Goal: Transaction & Acquisition: Purchase product/service

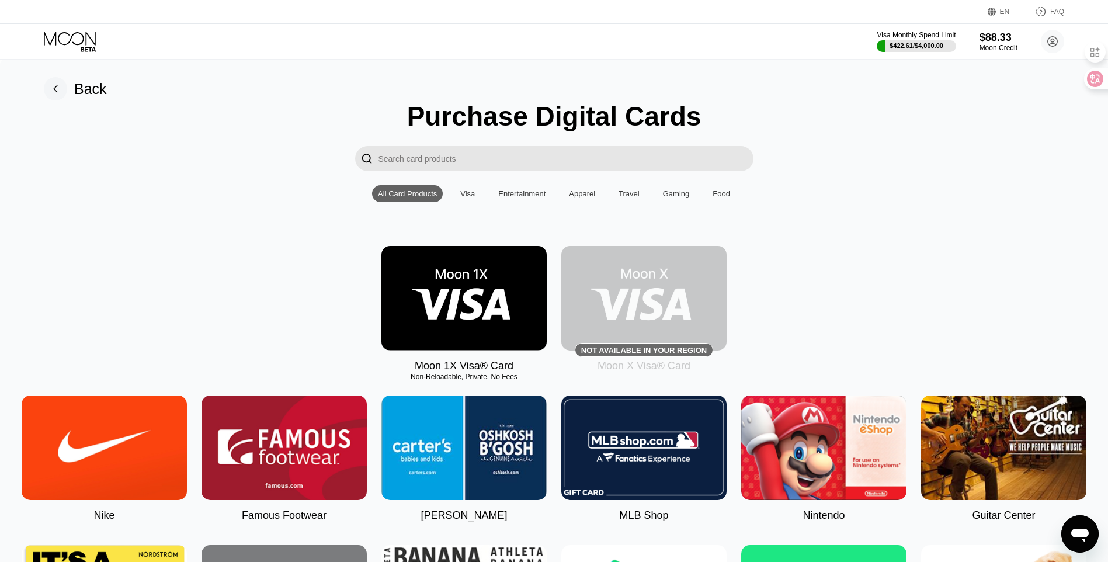
click at [450, 317] on img at bounding box center [464, 298] width 165 height 105
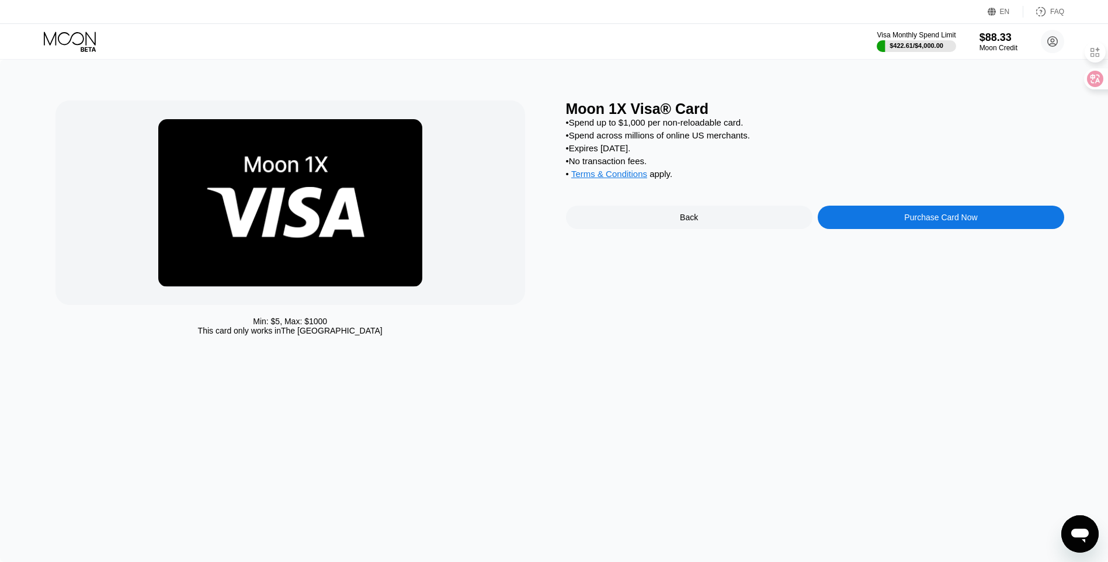
click at [949, 219] on div "Purchase Card Now" at bounding box center [941, 217] width 247 height 23
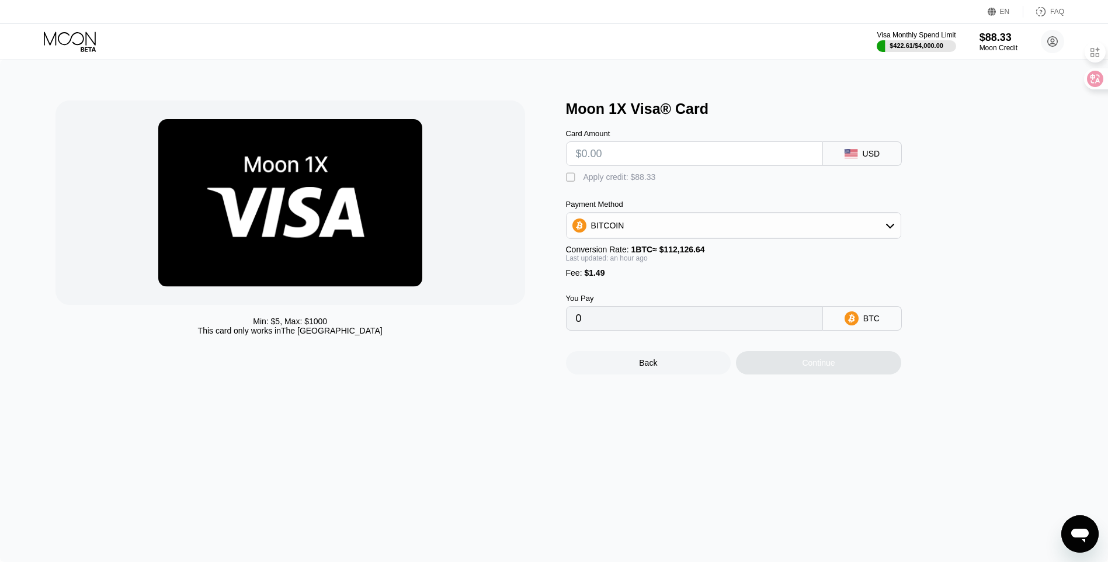
click at [573, 182] on div "" at bounding box center [572, 178] width 12 height 12
click at [619, 152] on input "text" at bounding box center [694, 153] width 237 height 23
type input "$13"
click at [827, 368] on div "Continue" at bounding box center [818, 362] width 33 height 9
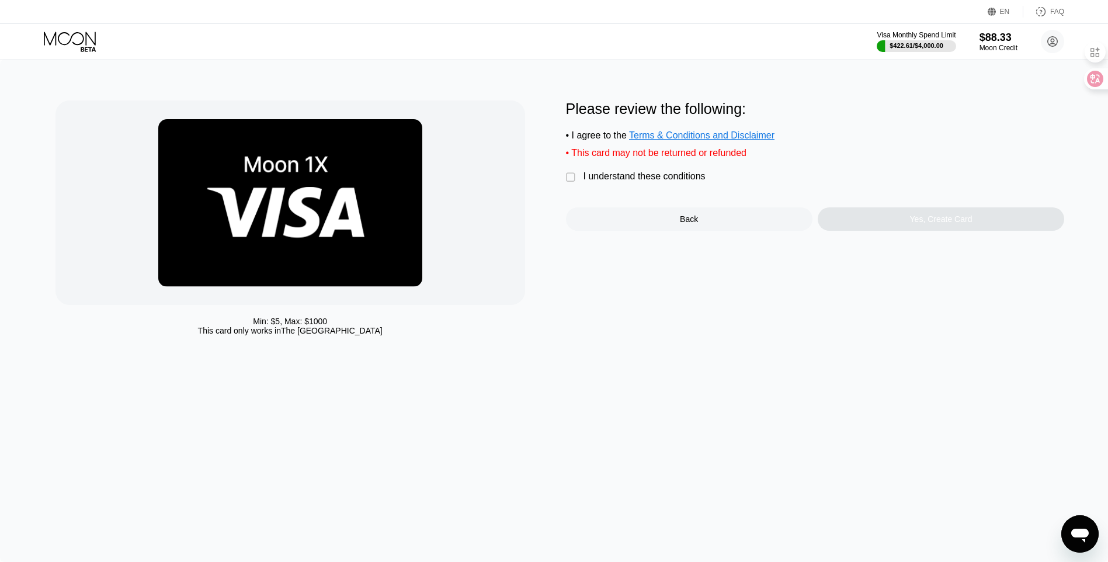
click at [573, 183] on div "" at bounding box center [572, 178] width 12 height 12
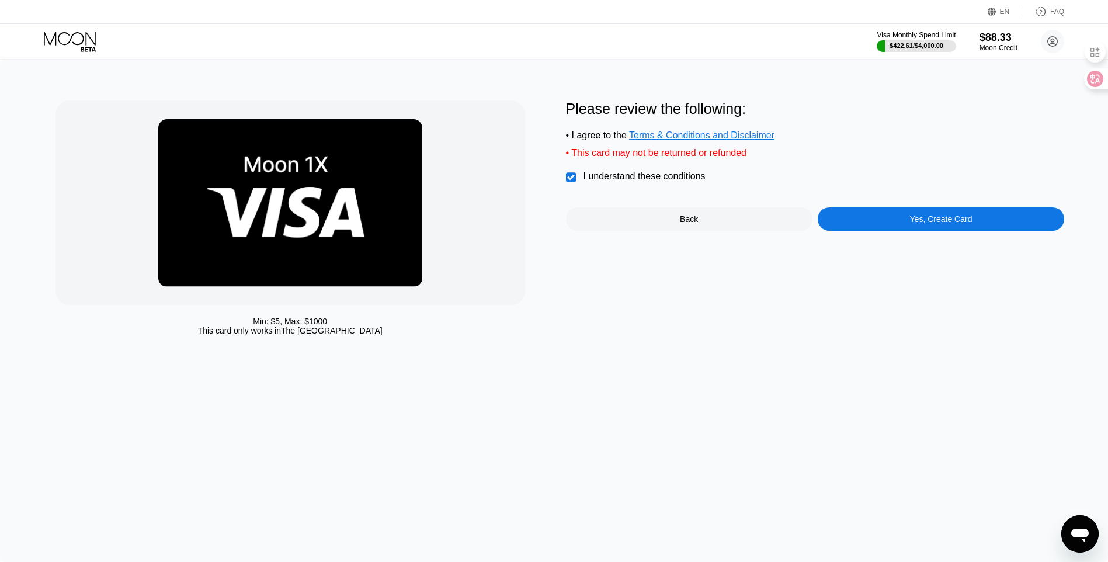
click at [942, 224] on div "Yes, Create Card" at bounding box center [941, 218] width 63 height 9
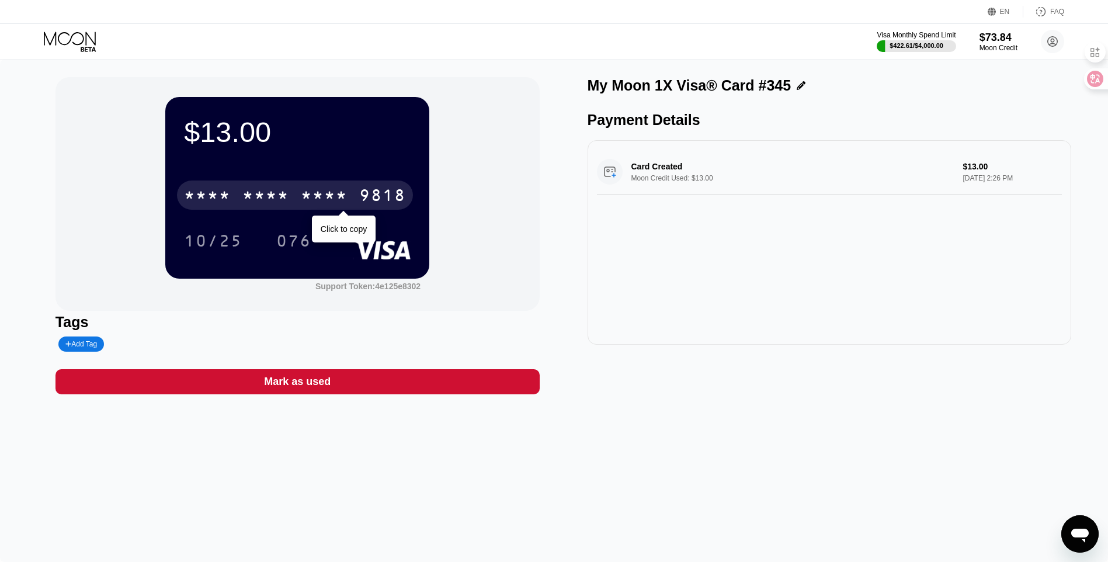
click at [376, 200] on div "9818" at bounding box center [382, 197] width 47 height 19
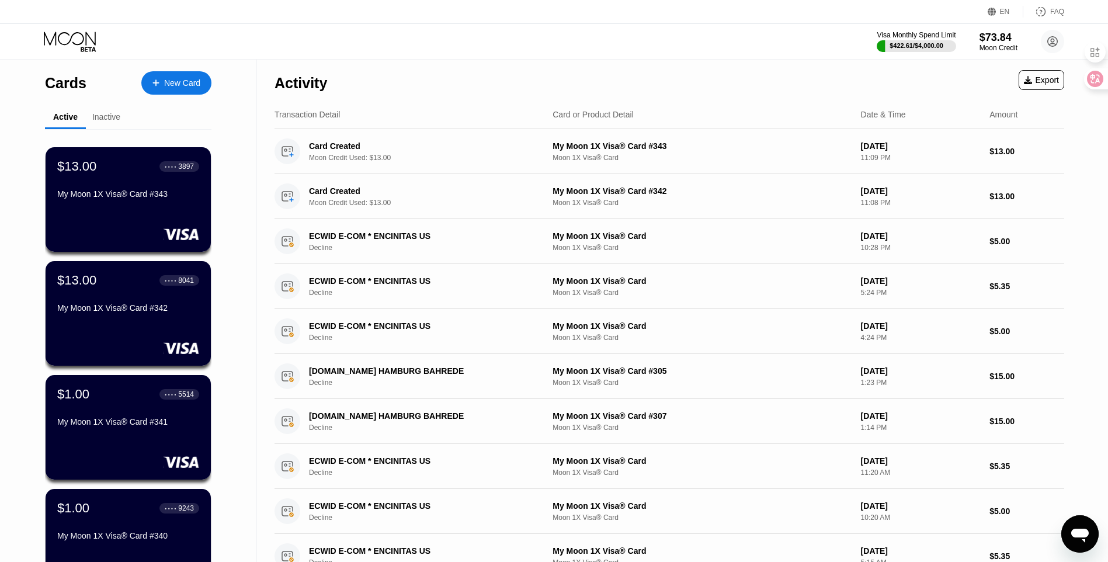
click at [207, 82] on div "New Card" at bounding box center [176, 82] width 70 height 23
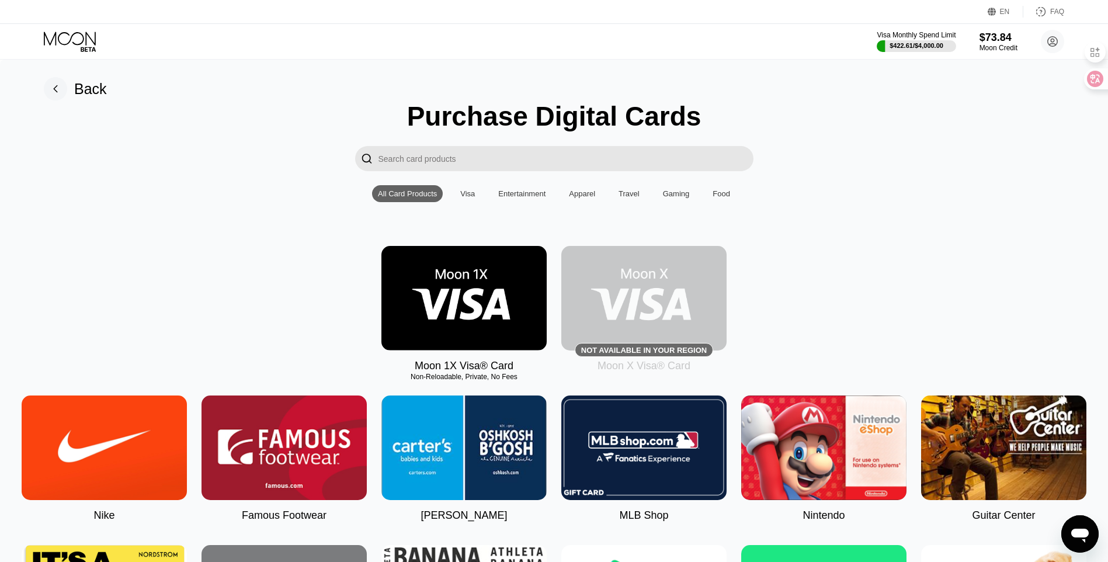
click at [459, 331] on img at bounding box center [464, 298] width 165 height 105
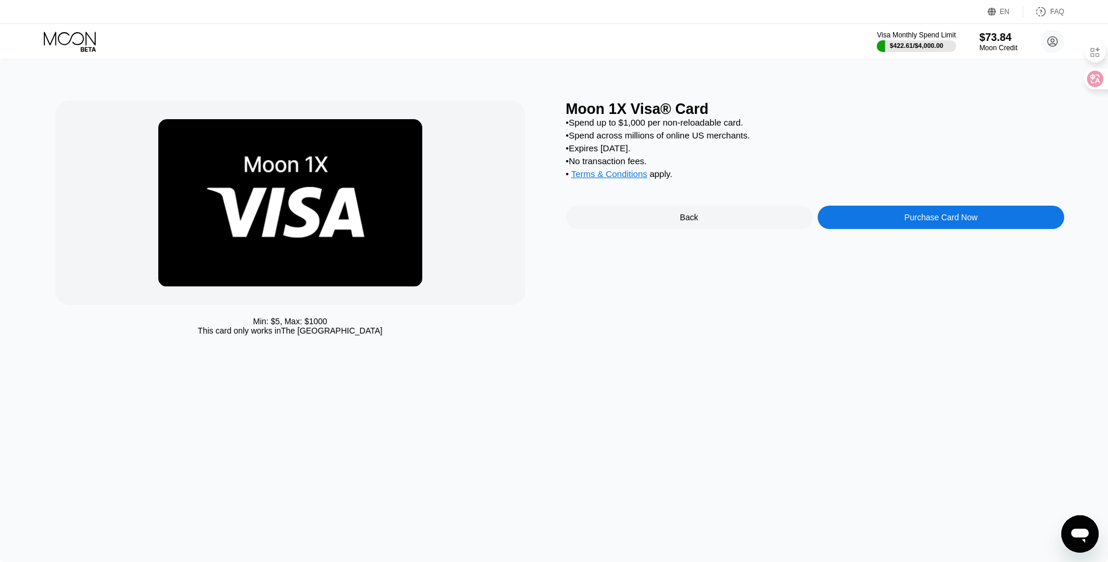
click at [927, 222] on div "Purchase Card Now" at bounding box center [940, 217] width 73 height 9
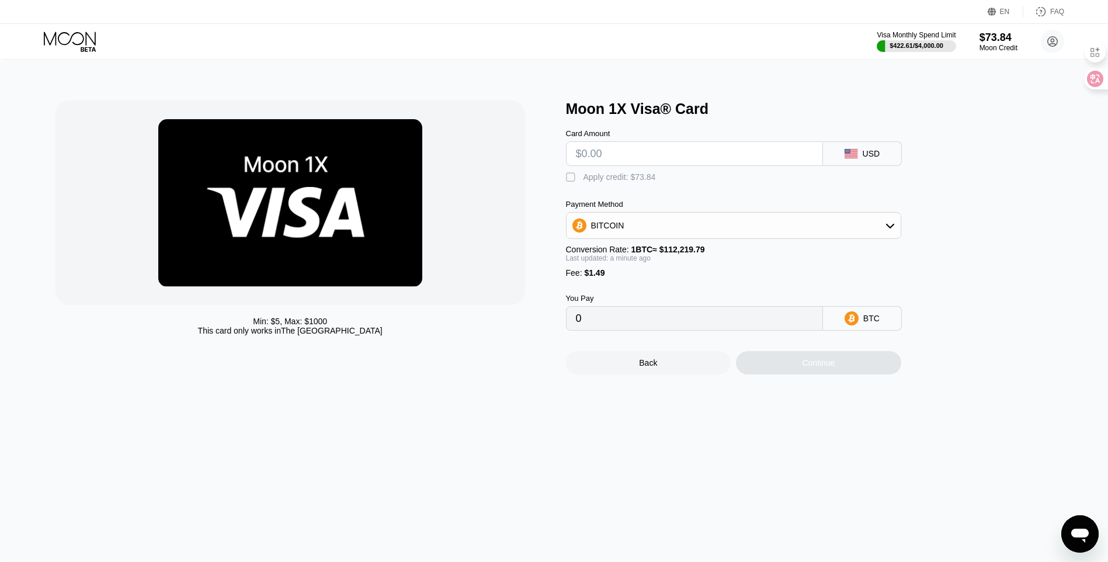
click at [569, 181] on div "" at bounding box center [572, 178] width 12 height 12
click at [596, 164] on input "text" at bounding box center [694, 153] width 237 height 23
type input "$13"
click at [832, 368] on div "Continue" at bounding box center [818, 362] width 33 height 9
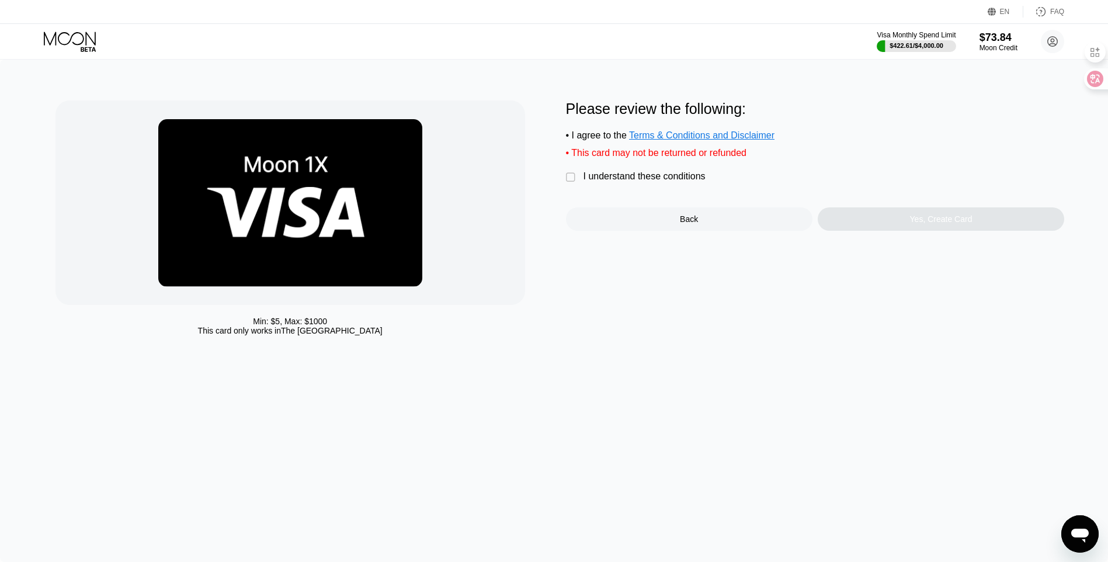
click at [651, 181] on div "I understand these conditions" at bounding box center [645, 176] width 122 height 11
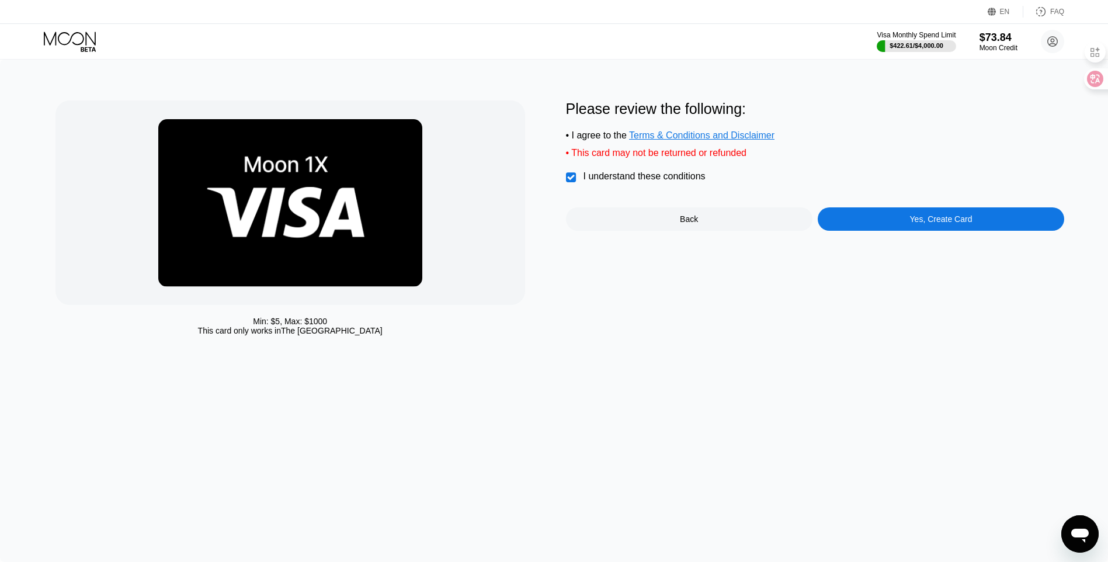
click at [933, 224] on div "Yes, Create Card" at bounding box center [941, 218] width 63 height 9
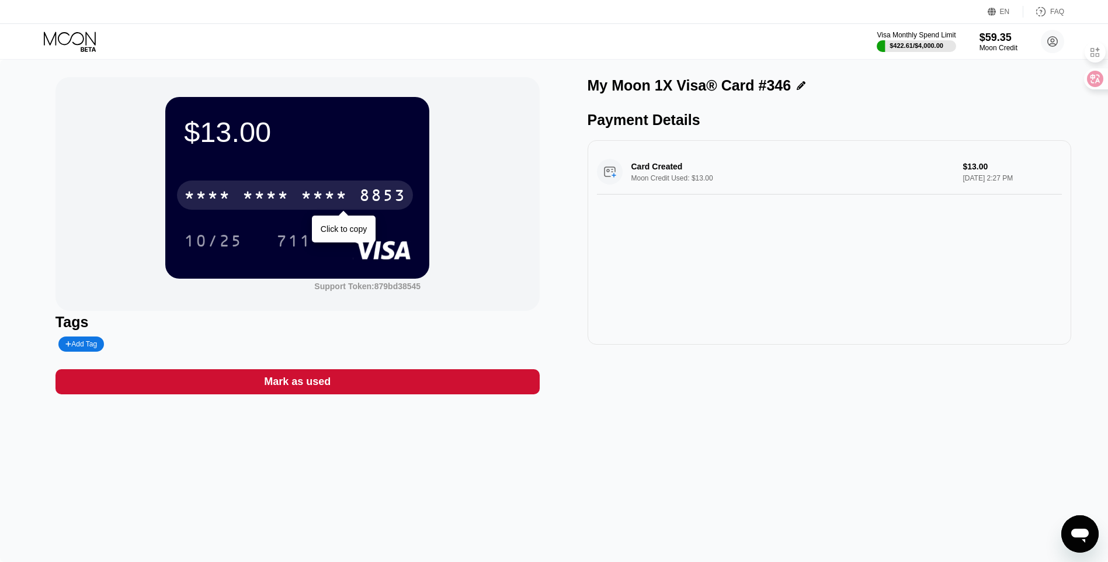
click at [331, 201] on div "* * * *" at bounding box center [324, 197] width 47 height 19
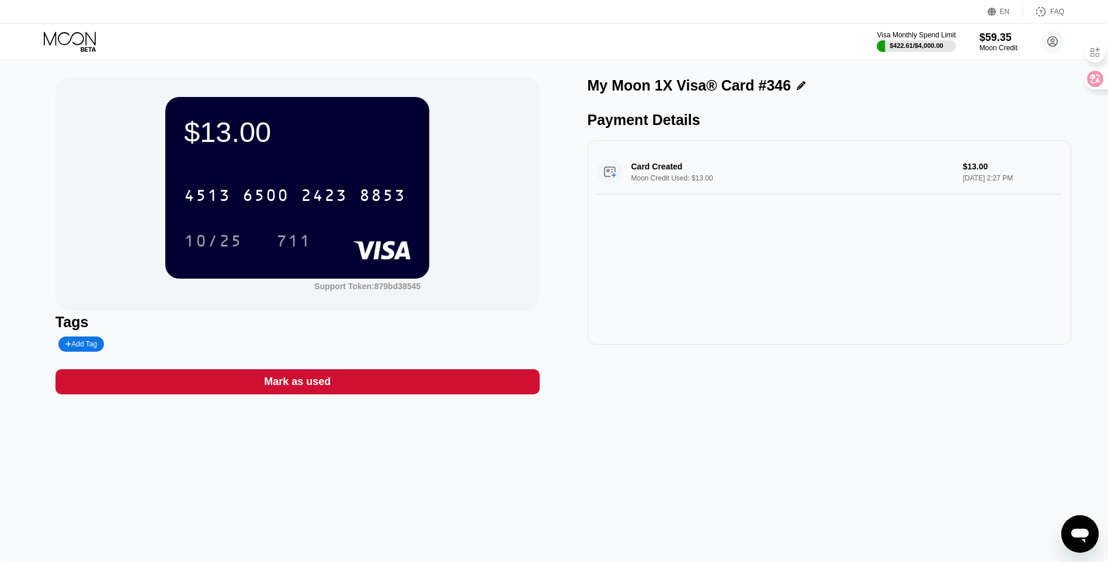
click at [421, 479] on div "$13.00 4513 6500 2423 8853 10/25 711 Support Token: 879bd38545 Tags Add Tag Mar…" at bounding box center [554, 311] width 1108 height 502
